Goal: Transaction & Acquisition: Purchase product/service

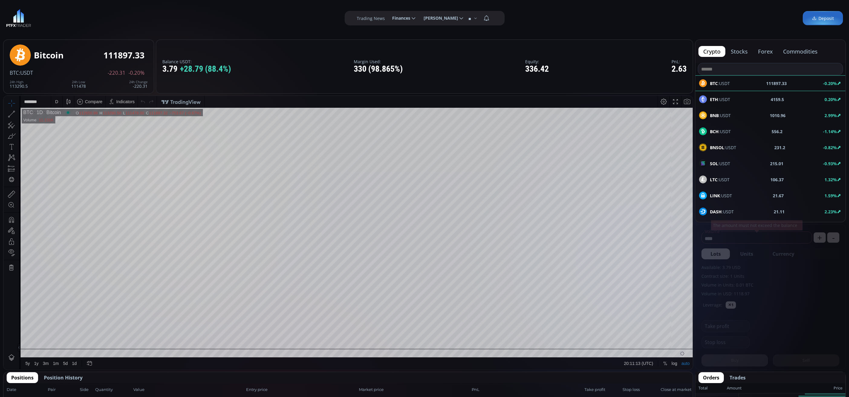
scroll to position [91, 0]
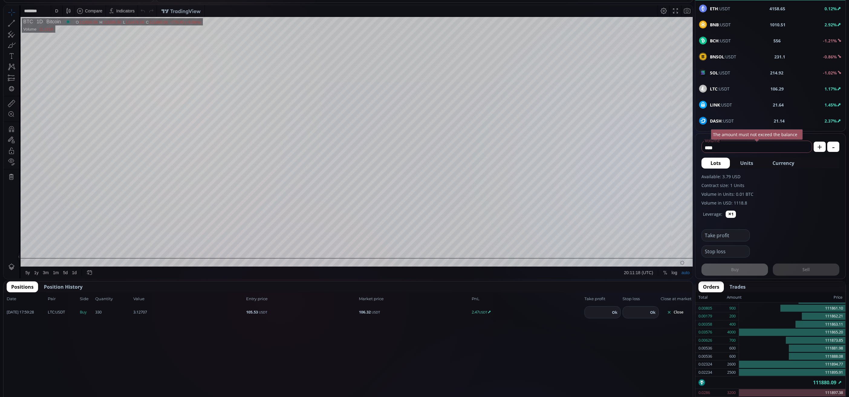
click at [721, 90] on span "LTC :USDT" at bounding box center [720, 89] width 20 height 6
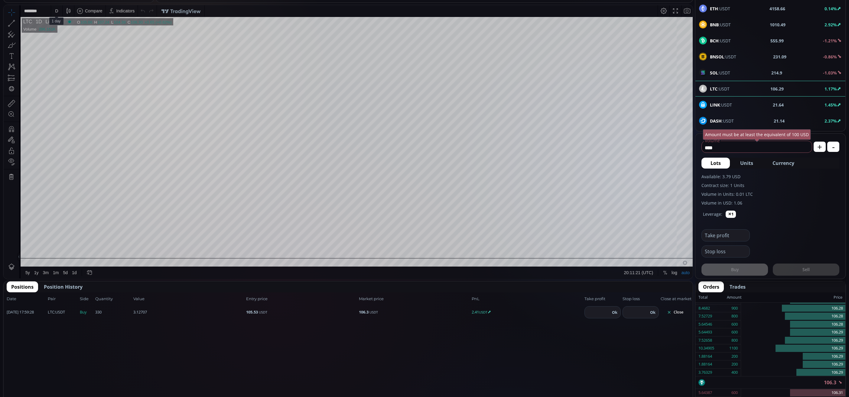
click at [54, 8] on div "D" at bounding box center [56, 10] width 5 height 11
click at [63, 34] on div "1 minute" at bounding box center [63, 33] width 16 height 5
click at [679, 308] on button "Close" at bounding box center [675, 312] width 29 height 10
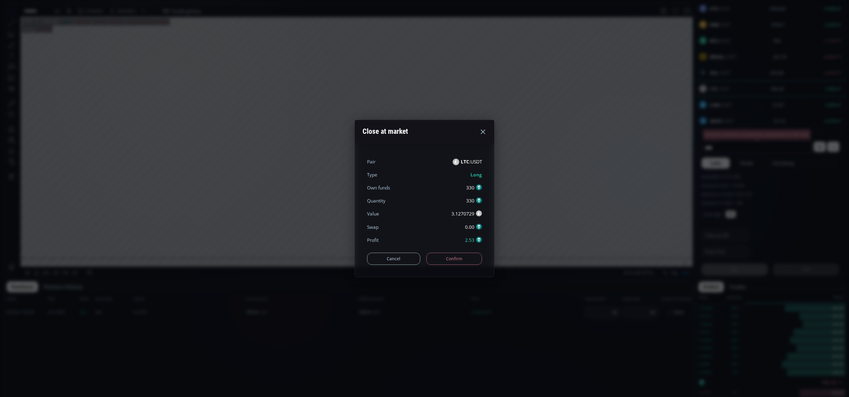
click at [452, 254] on button "Confirm" at bounding box center [454, 258] width 56 height 12
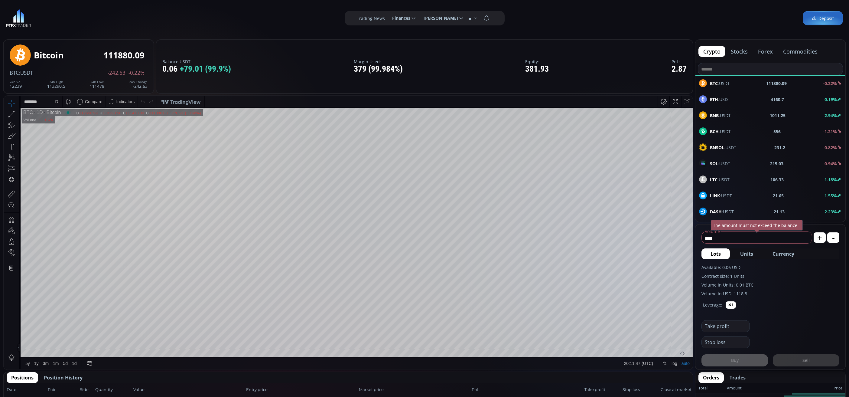
scroll to position [91, 0]
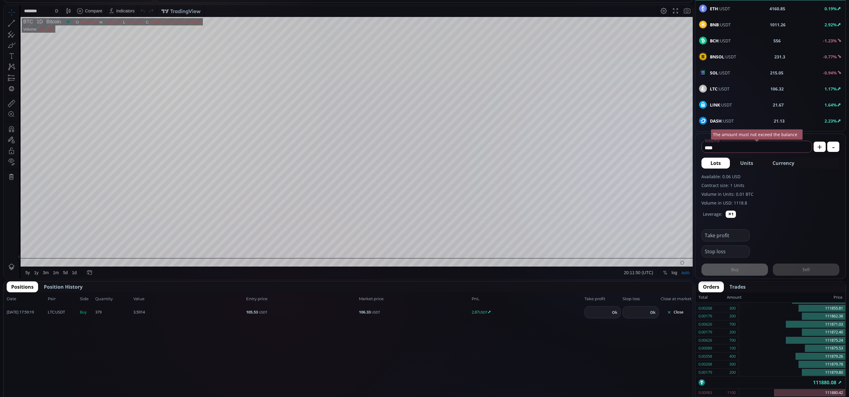
click at [683, 316] on button "Close" at bounding box center [675, 312] width 29 height 10
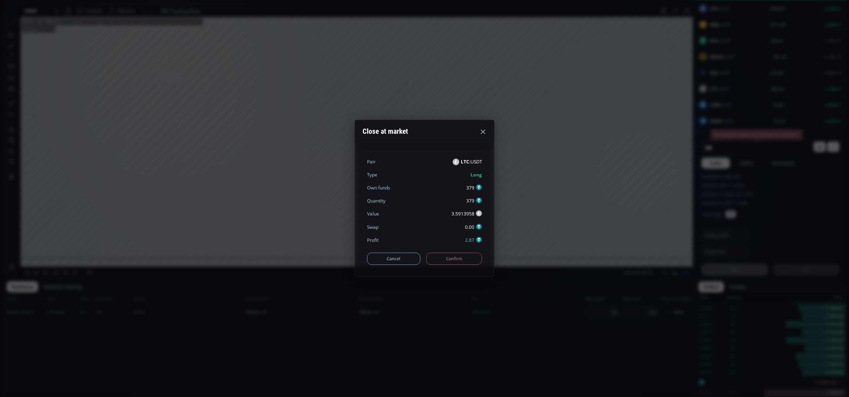
click at [437, 250] on div "Cancel Confirm" at bounding box center [424, 255] width 115 height 18
click at [444, 259] on button "Confirm" at bounding box center [454, 258] width 56 height 12
